Goal: Check status: Check status

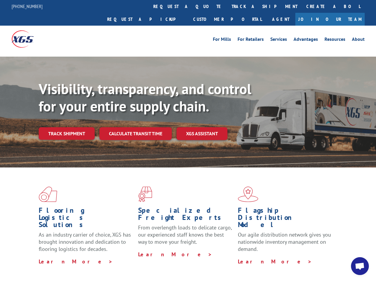
click at [188, 140] on div "Visibility, transparency, and control for your entire supply chain. Track shipm…" at bounding box center [207, 121] width 337 height 83
click at [227, 6] on link "track a shipment" at bounding box center [264, 6] width 75 height 13
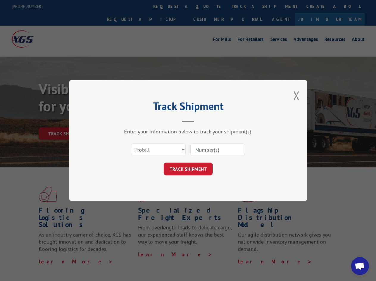
click at [208, 6] on div "Track Shipment Enter your information below to track your shipment(s). Select c…" at bounding box center [188, 140] width 376 height 281
click at [245, 6] on div "Track Shipment Enter your information below to track your shipment(s). Select c…" at bounding box center [188, 140] width 376 height 281
click at [66, 120] on div "Track Shipment Enter your information below to track your shipment(s). Select c…" at bounding box center [188, 140] width 376 height 281
click at [135, 120] on header "Track Shipment" at bounding box center [188, 112] width 179 height 20
click at [202, 120] on header "Track Shipment" at bounding box center [188, 112] width 179 height 20
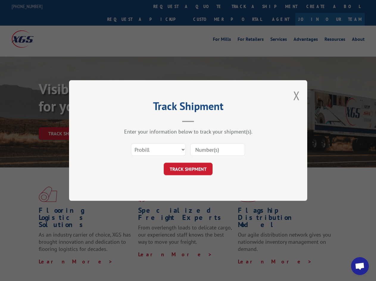
click at [360, 266] on span "Open chat" at bounding box center [360, 266] width 10 height 8
